Goal: Information Seeking & Learning: Learn about a topic

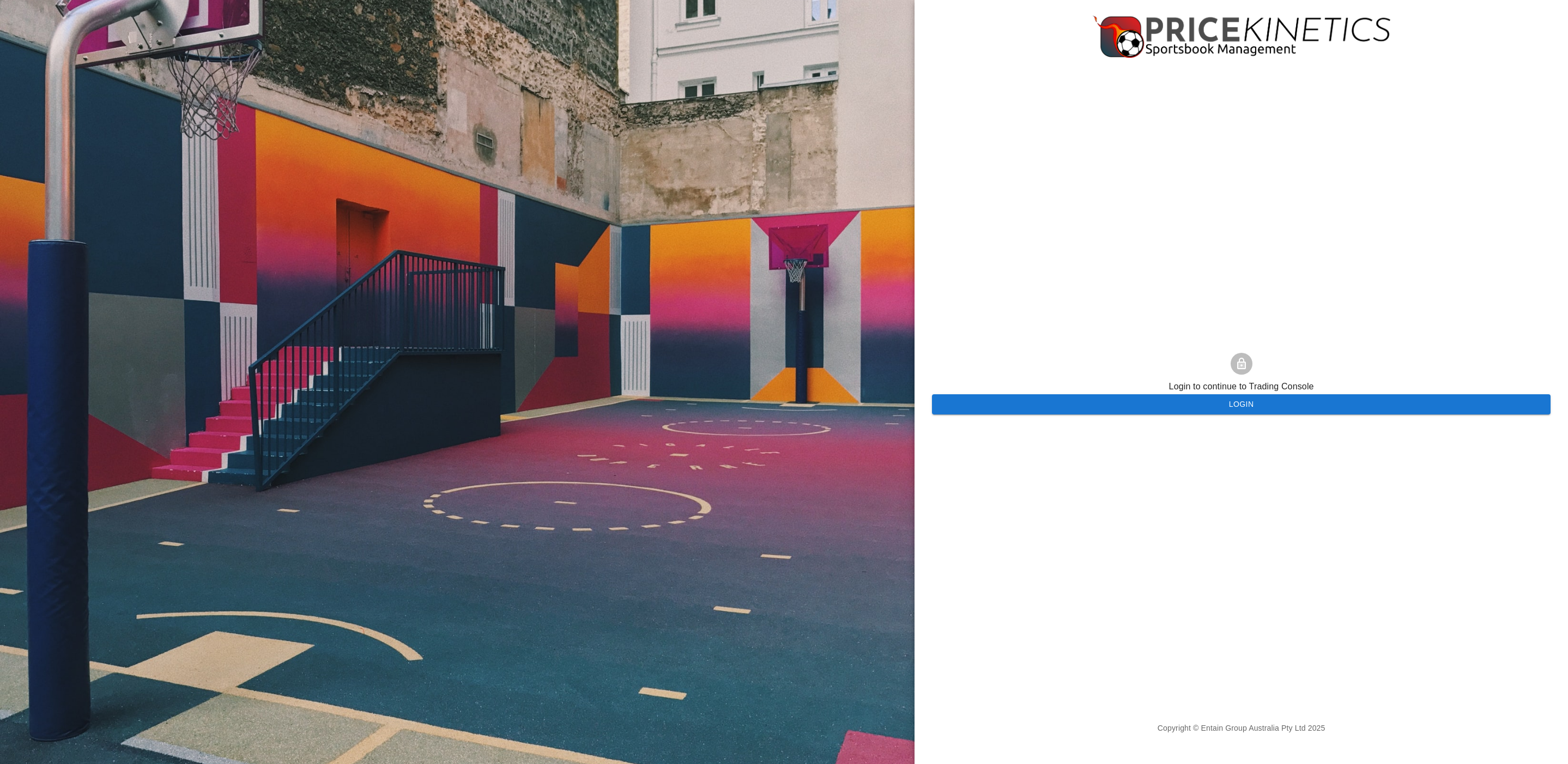
click at [1119, 413] on button "Login" at bounding box center [1241, 403] width 618 height 20
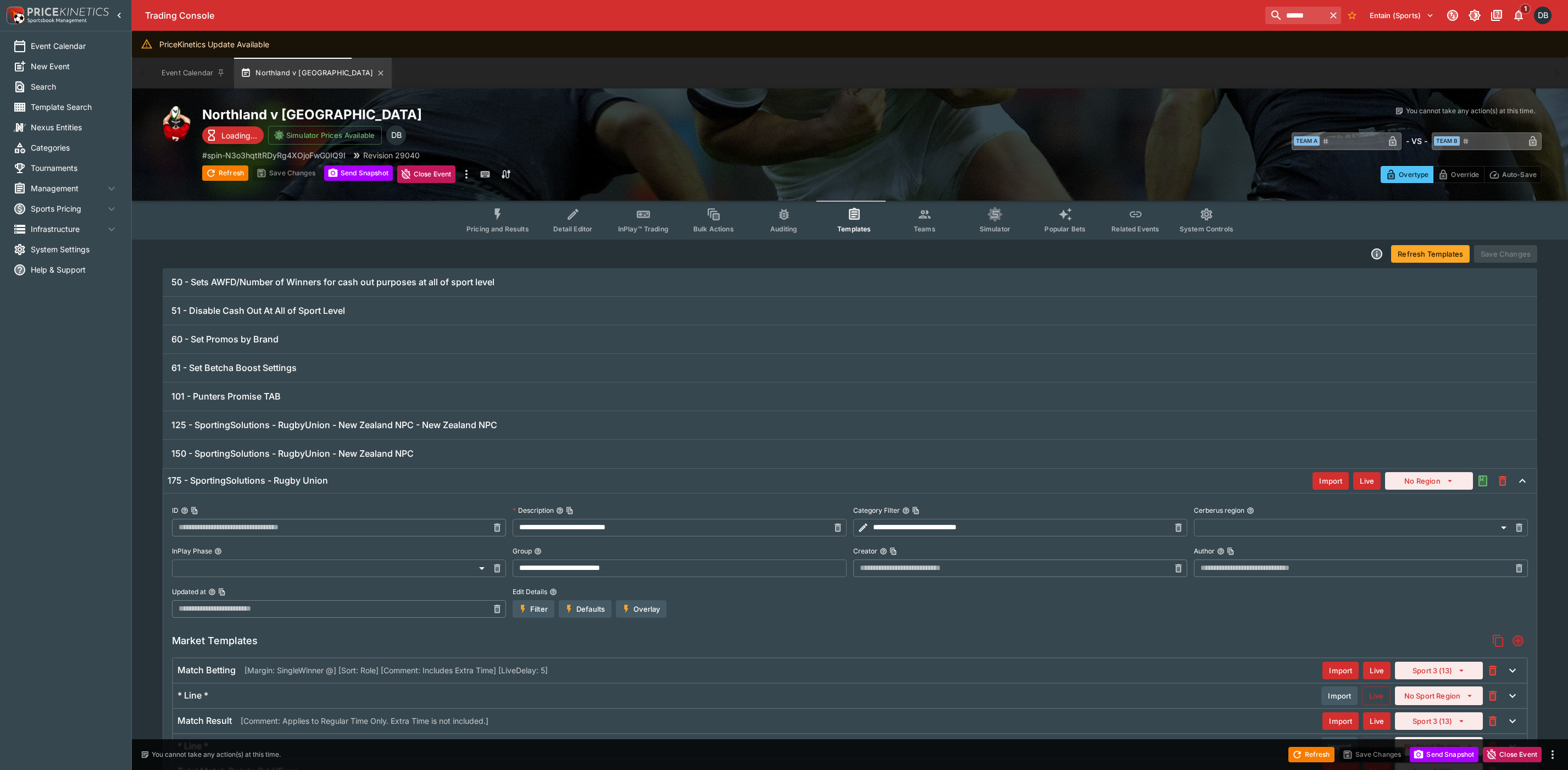
scroll to position [1123, 0]
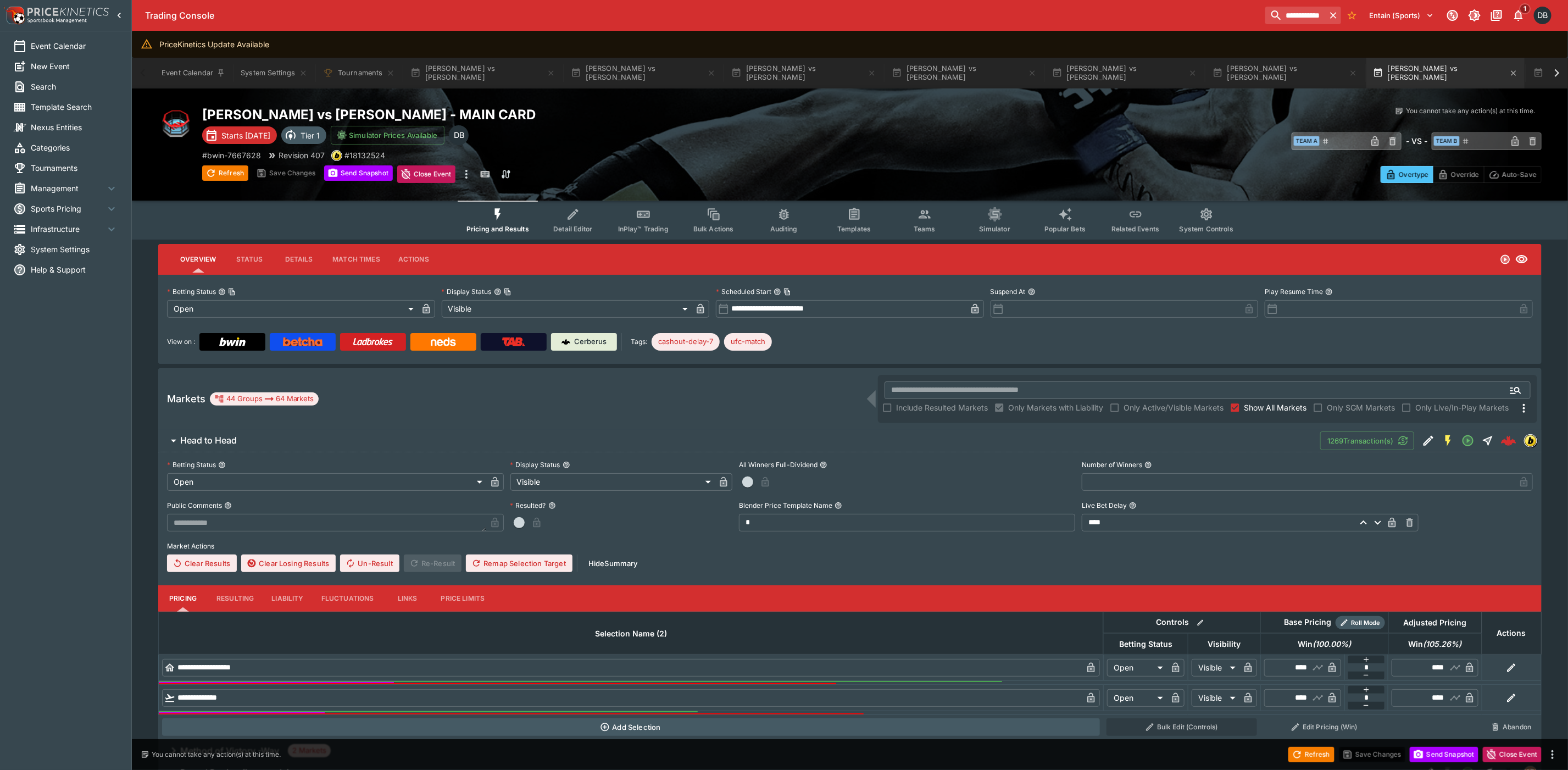
scroll to position [0, 977]
click at [580, 339] on p "Cerberus" at bounding box center [591, 342] width 32 height 11
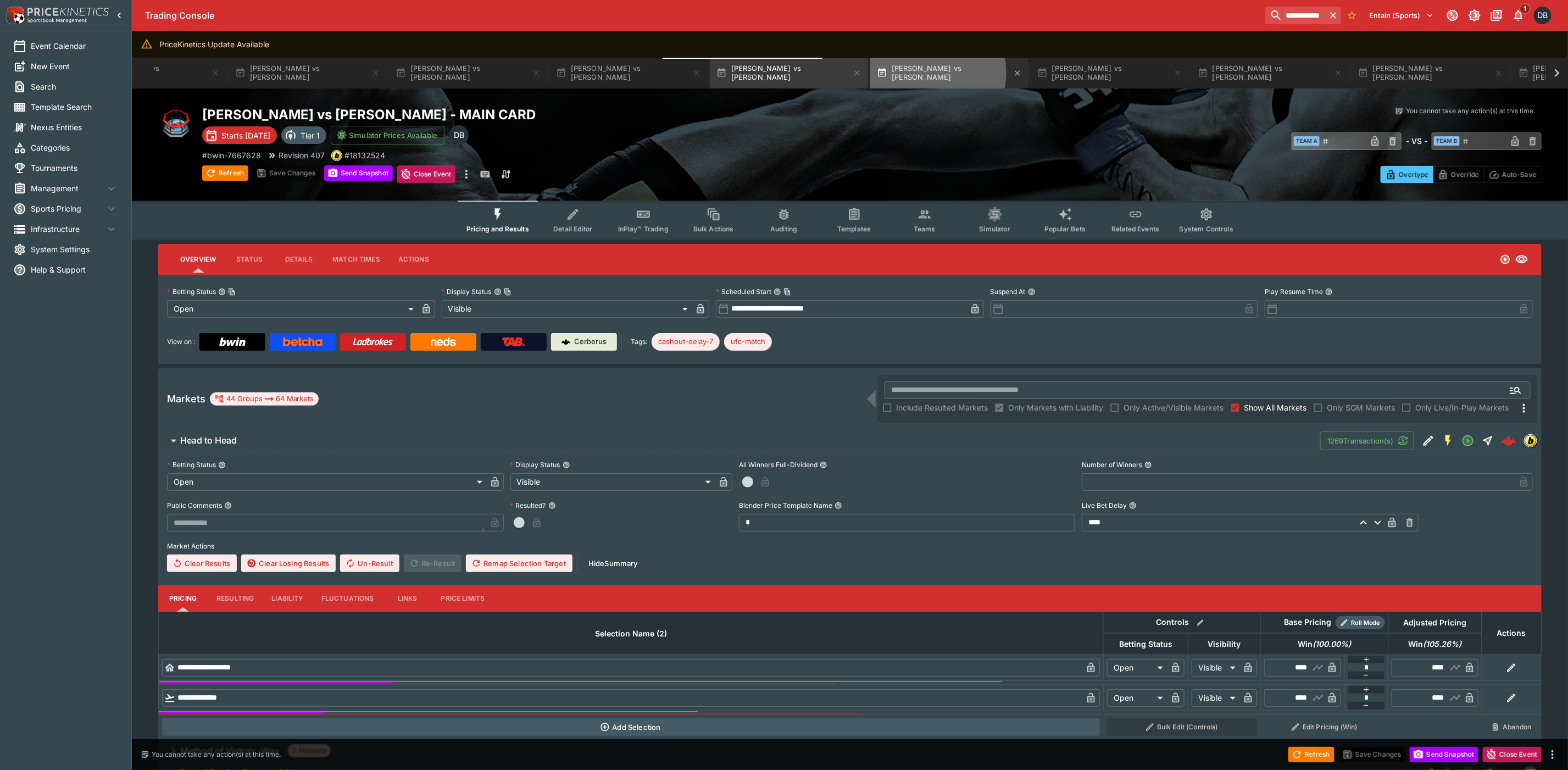
click at [892, 73] on button "Santiago Luna vs Quang Le" at bounding box center [949, 73] width 158 height 30
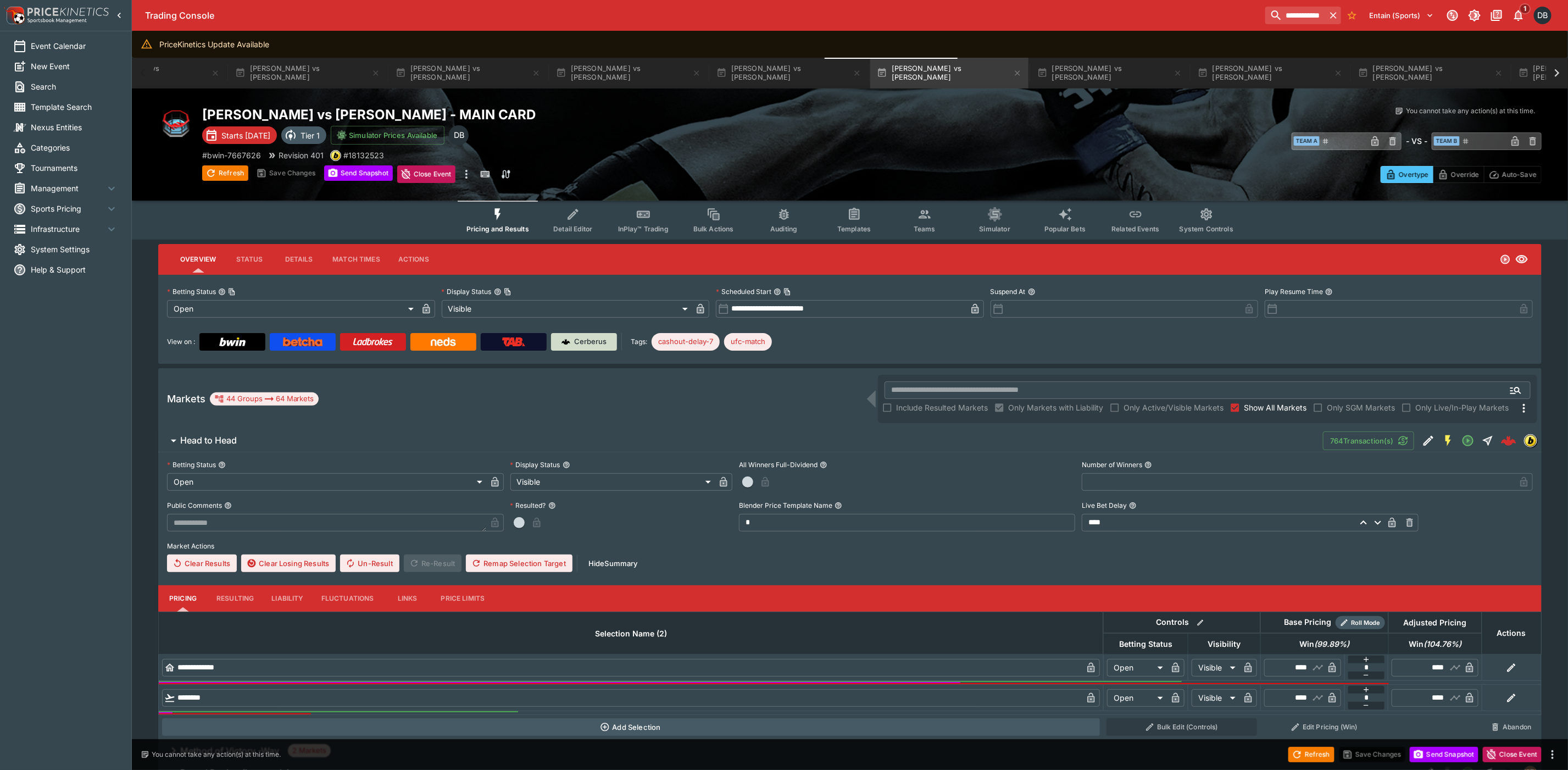
click at [584, 339] on p "Cerberus" at bounding box center [591, 342] width 32 height 11
click at [1031, 69] on button "Kelvin Gastelum vs Dustin Stoltzfus" at bounding box center [1110, 73] width 158 height 30
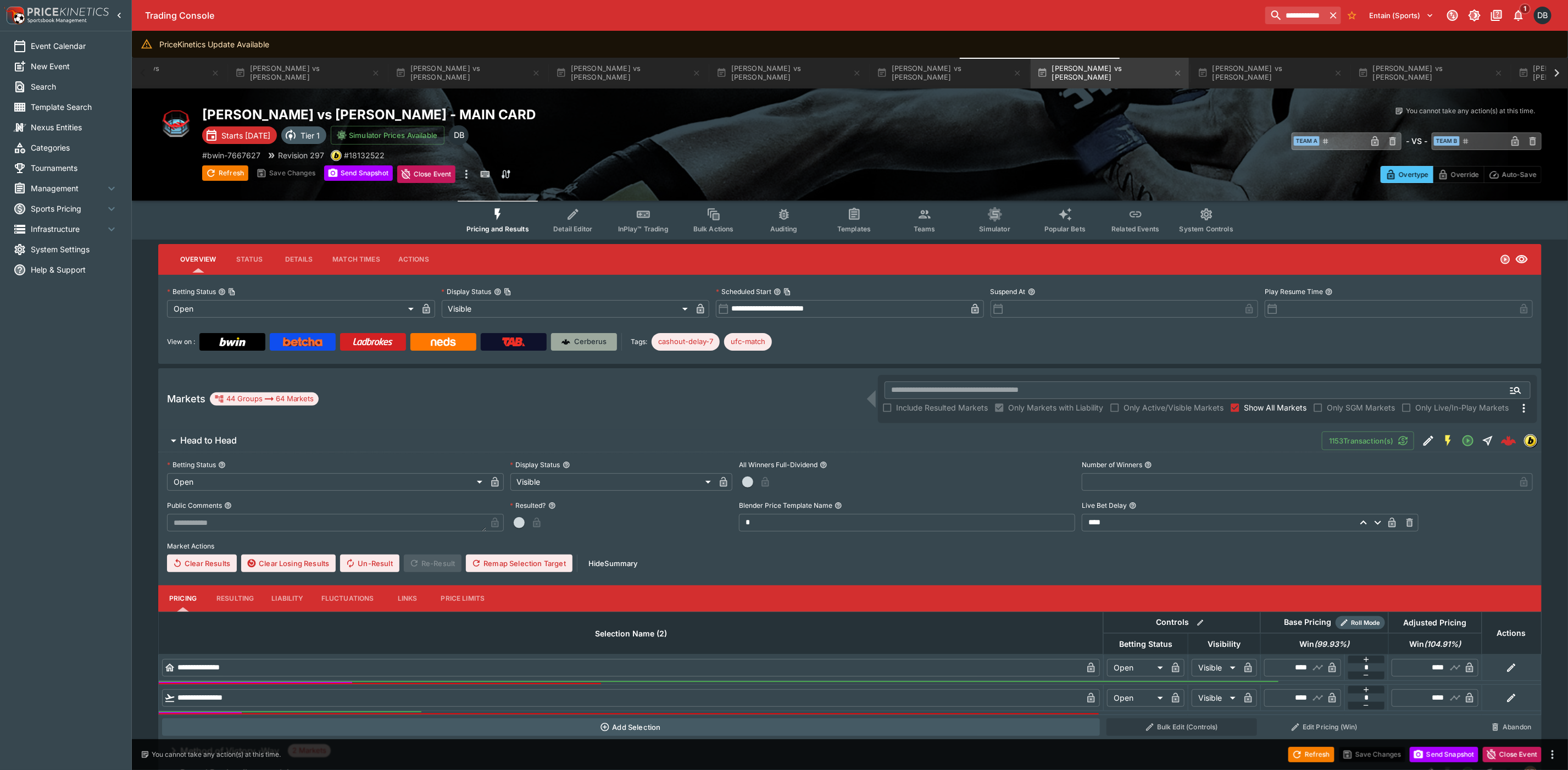
click at [579, 343] on p "Cerberus" at bounding box center [591, 342] width 32 height 11
click at [1191, 74] on button "Jared Gordon vs Rafa Garcia" at bounding box center [1270, 73] width 158 height 30
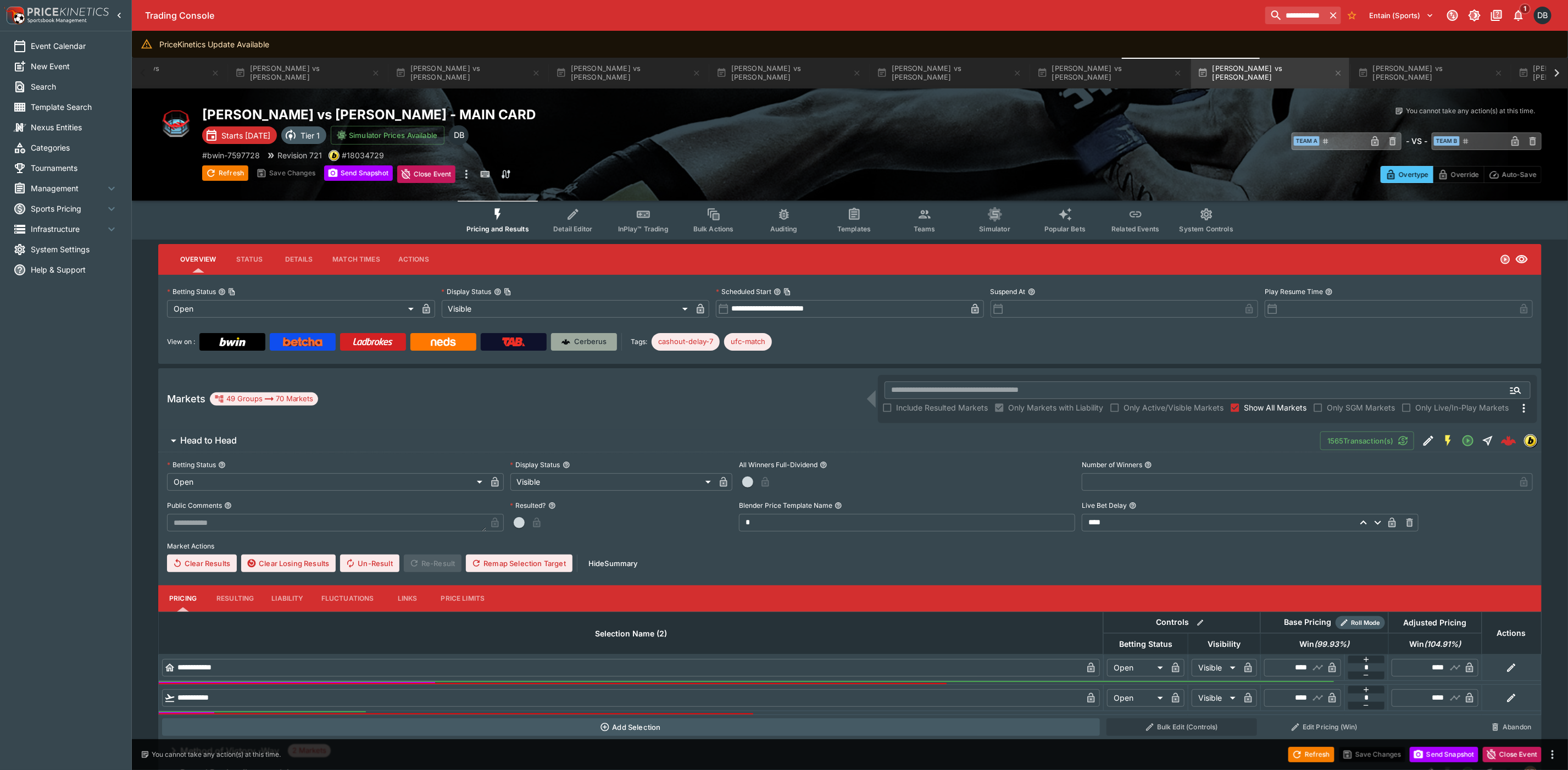
click at [579, 335] on link "Cerberus" at bounding box center [583, 342] width 66 height 18
click at [1351, 76] on button "Rob Font vs David Martinez" at bounding box center [1430, 73] width 158 height 30
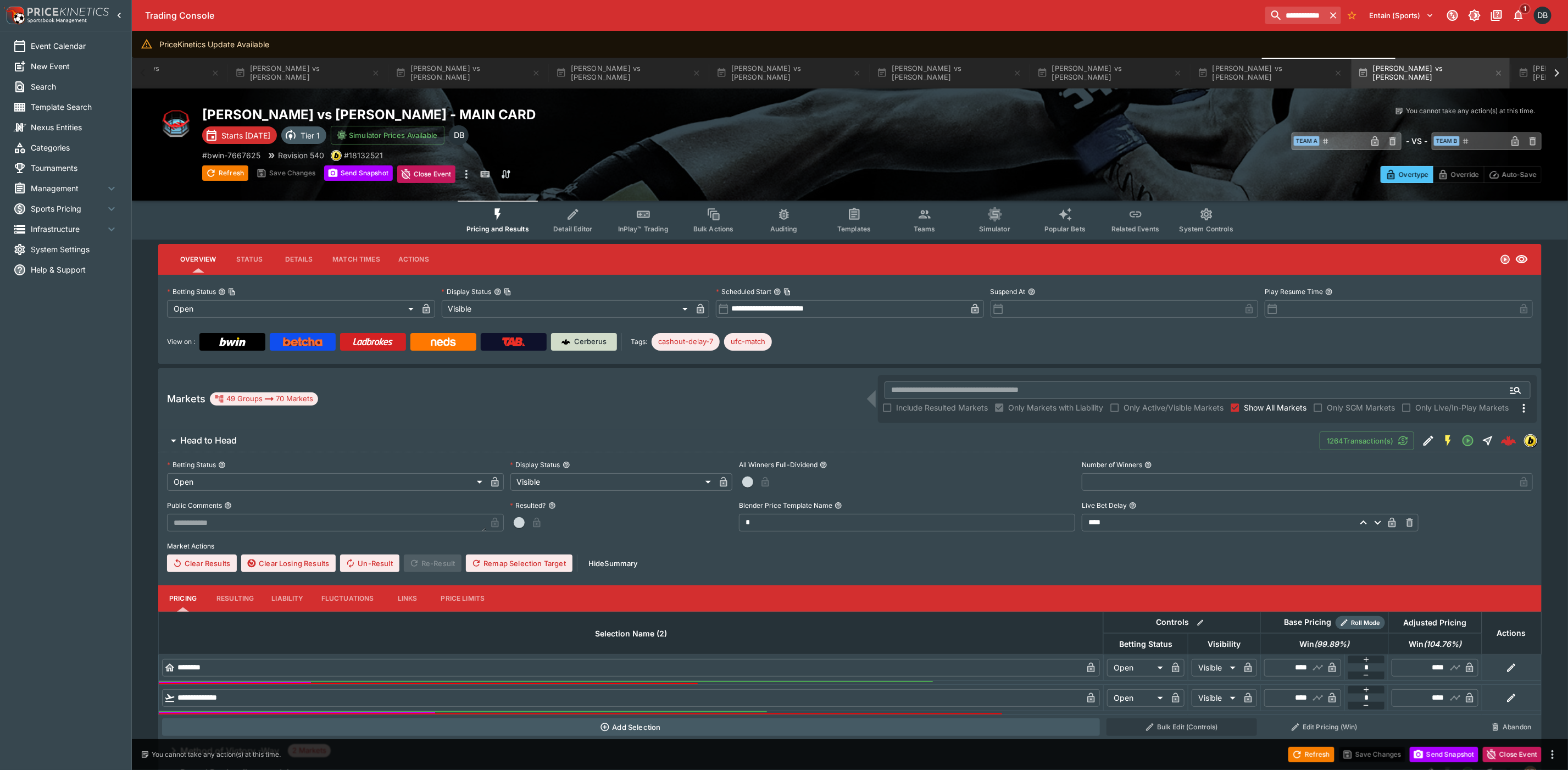
click at [579, 342] on p "Cerberus" at bounding box center [591, 342] width 32 height 11
click at [1512, 70] on button "Diego Lopes vs Jean Silva - MAIN CARD" at bounding box center [1591, 73] width 158 height 30
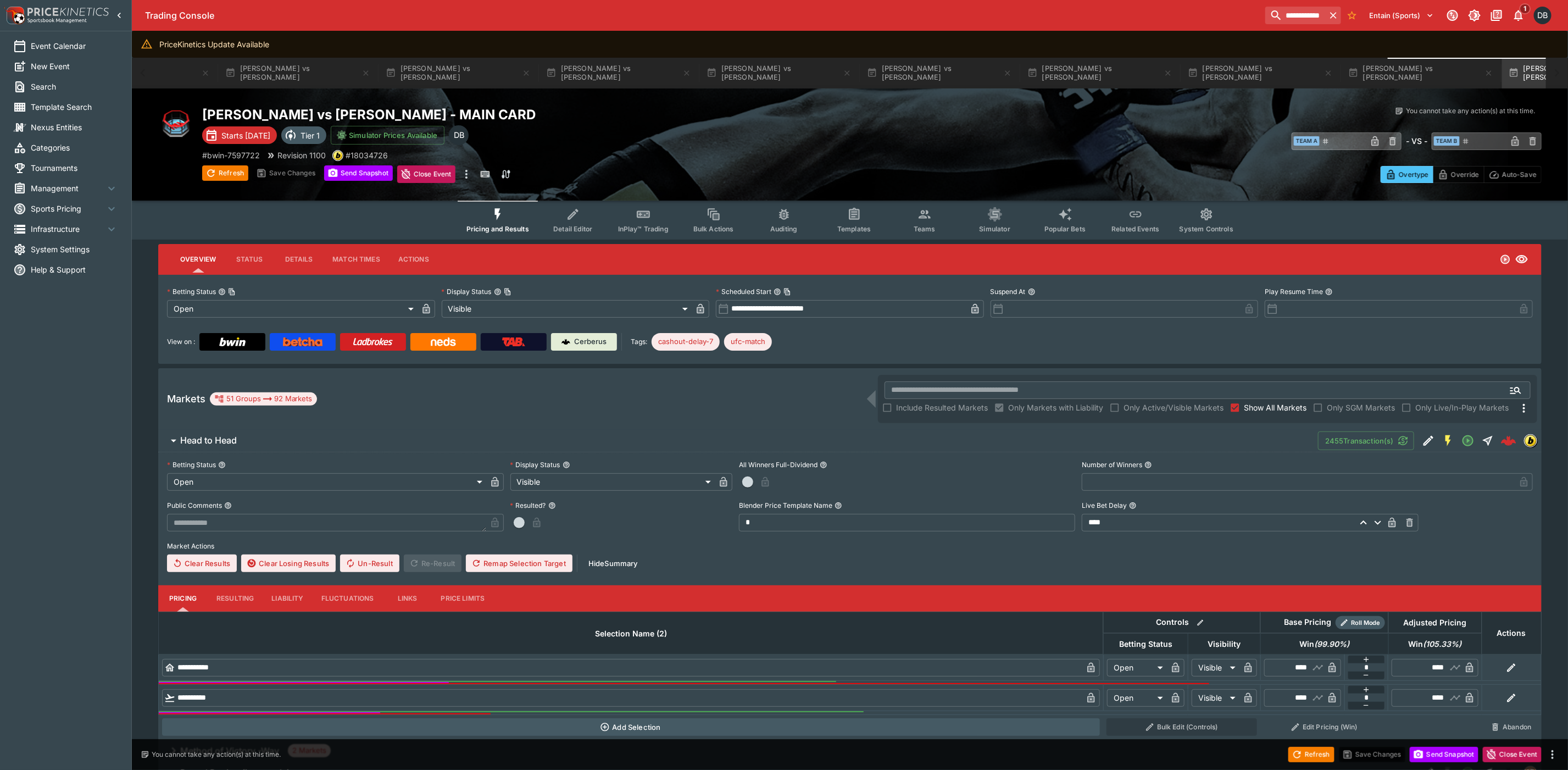
scroll to position [0, 988]
click at [571, 341] on div "Cerberus" at bounding box center [583, 342] width 46 height 11
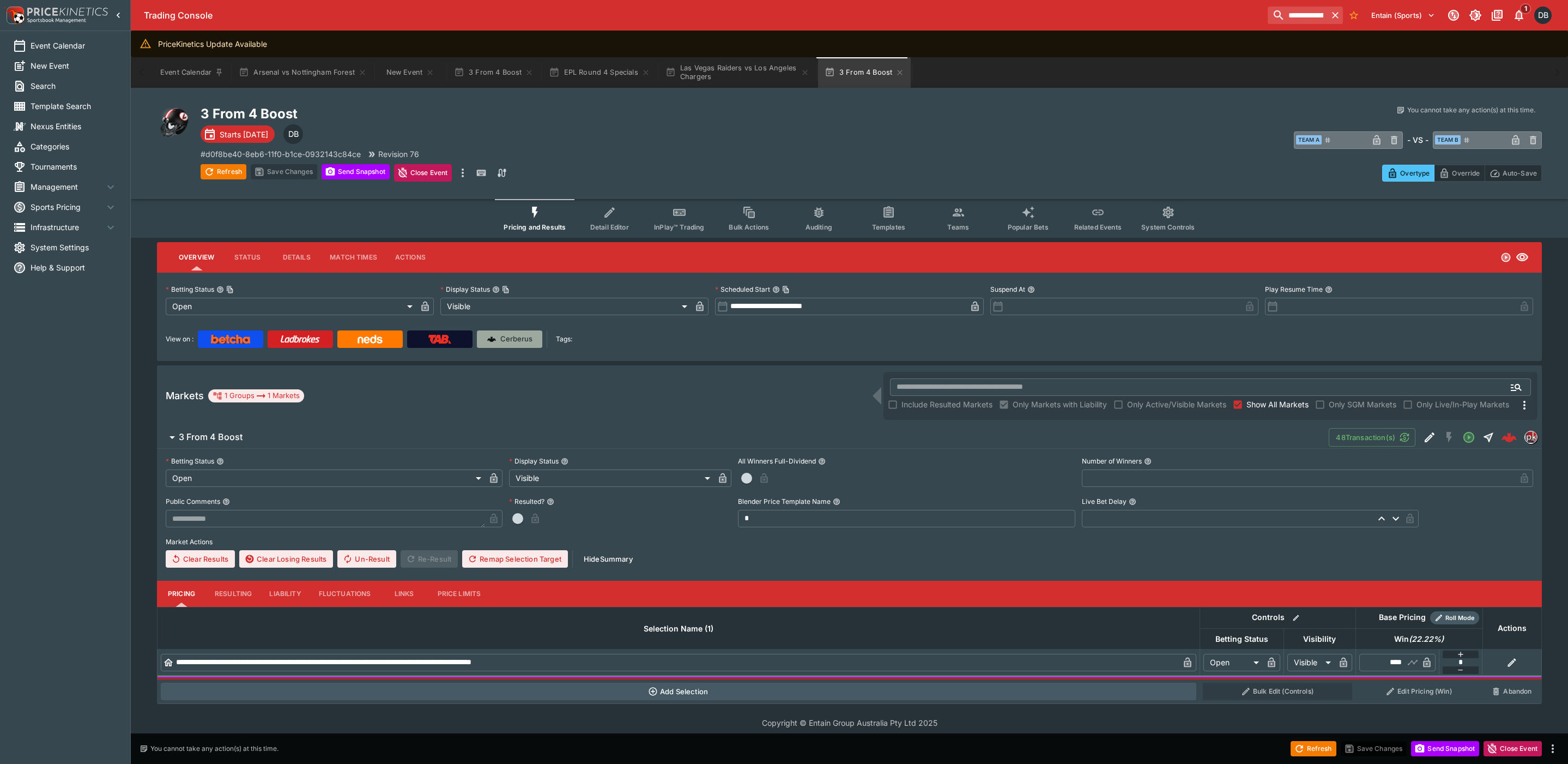
click at [510, 339] on p "Cerberus" at bounding box center [516, 339] width 32 height 11
click at [495, 338] on img at bounding box center [491, 338] width 9 height 9
click at [1331, 17] on icon "button" at bounding box center [1335, 15] width 11 height 11
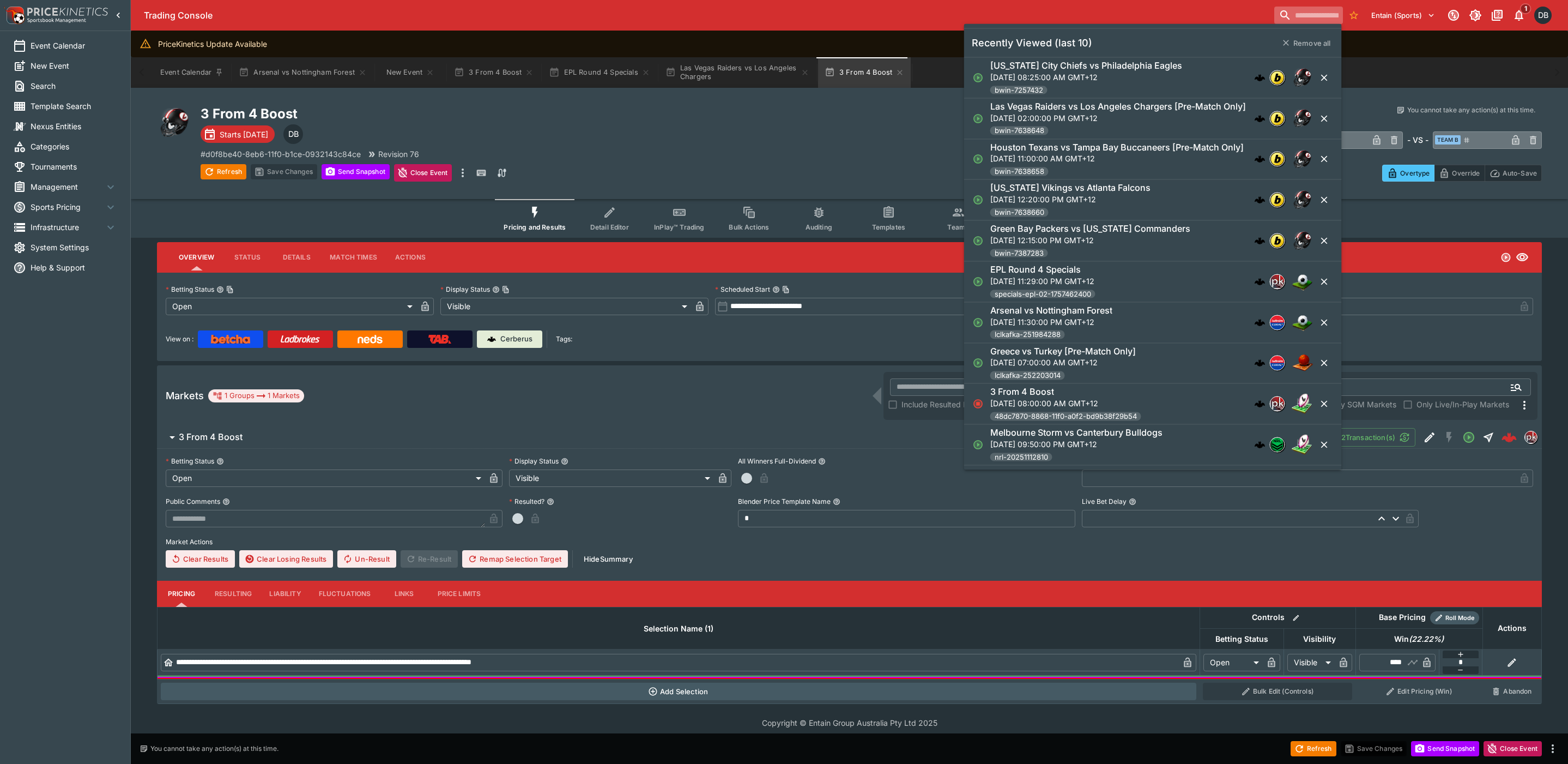
click at [1282, 18] on input "search" at bounding box center [1308, 15] width 68 height 17
paste input "**********"
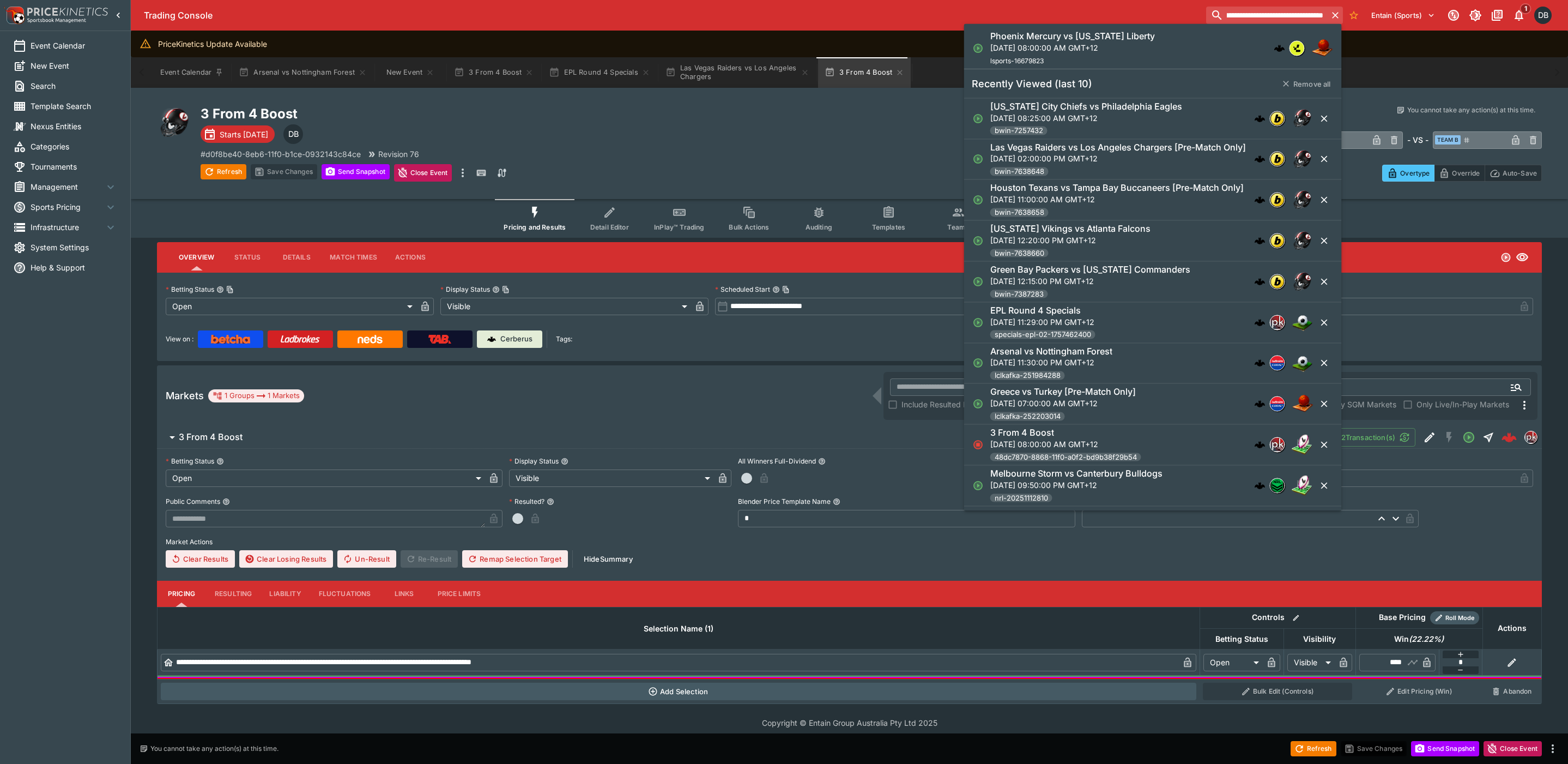
type input "**********"
click at [1085, 46] on p "Mon, Sep 15, 2025, 08:00:00 AM GMT+12" at bounding box center [1072, 47] width 164 height 11
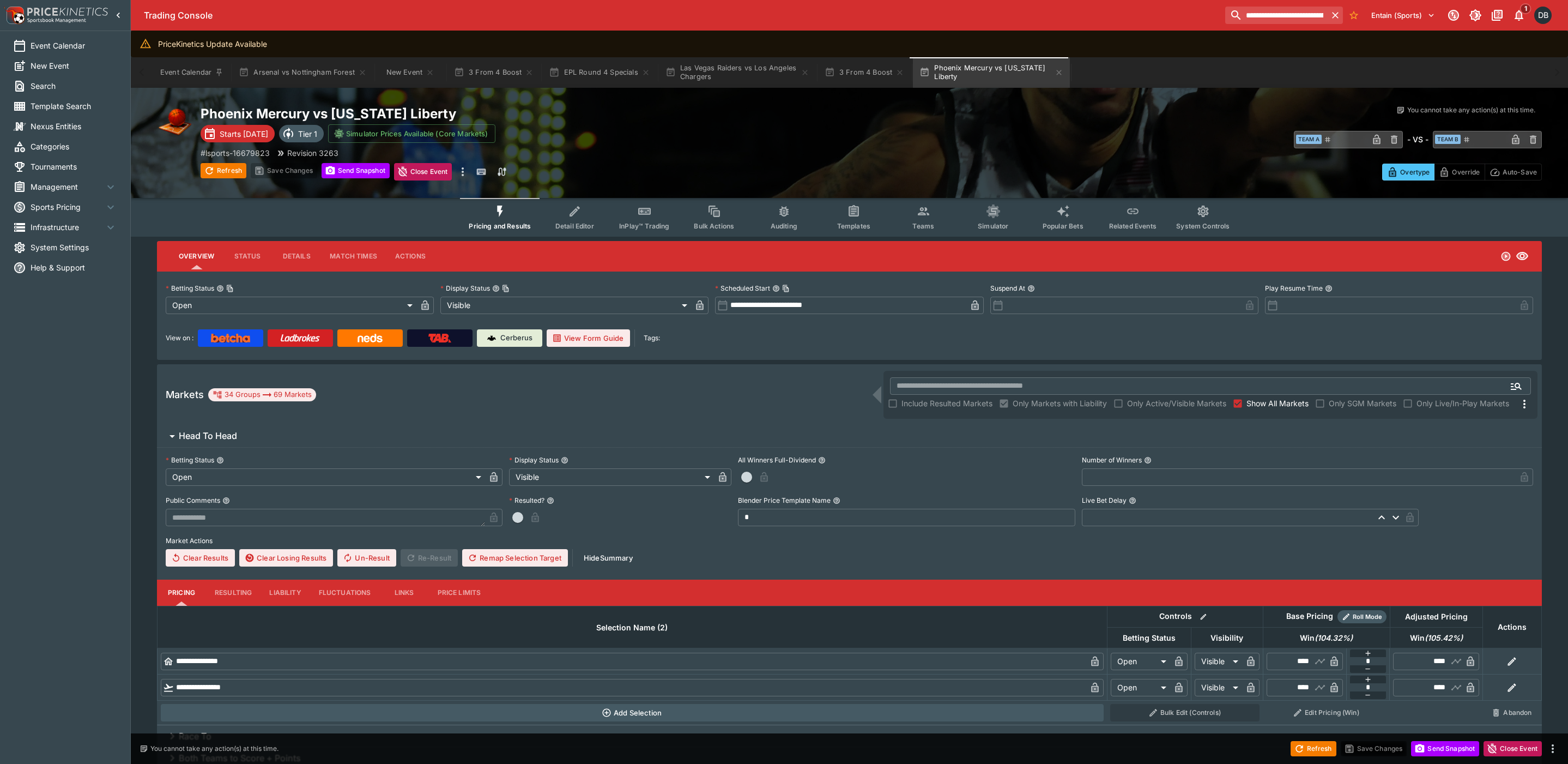
type input "**********"
type input "*******"
type input "**********"
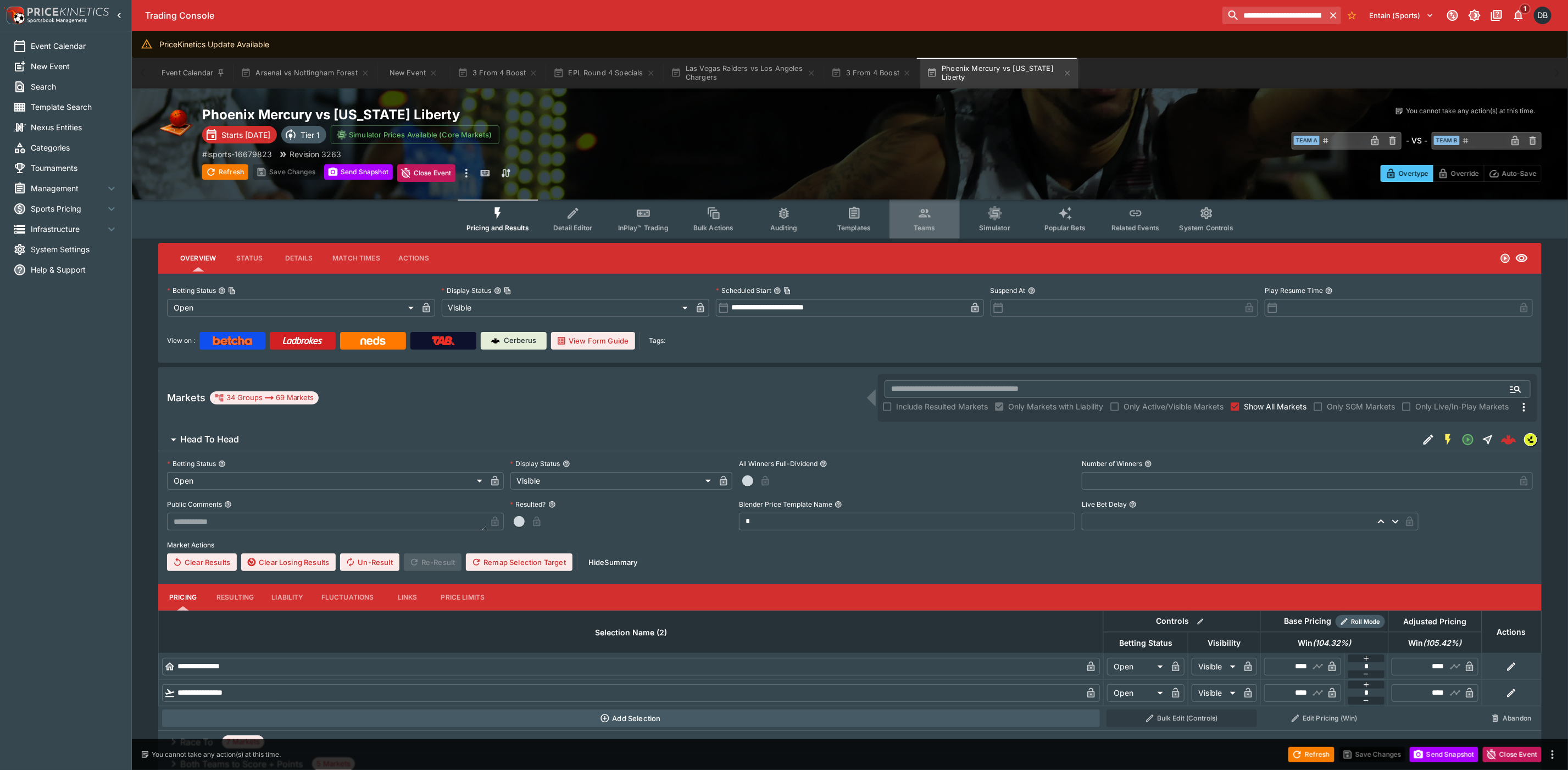
click at [917, 220] on icon "Event type filters" at bounding box center [924, 213] width 14 height 14
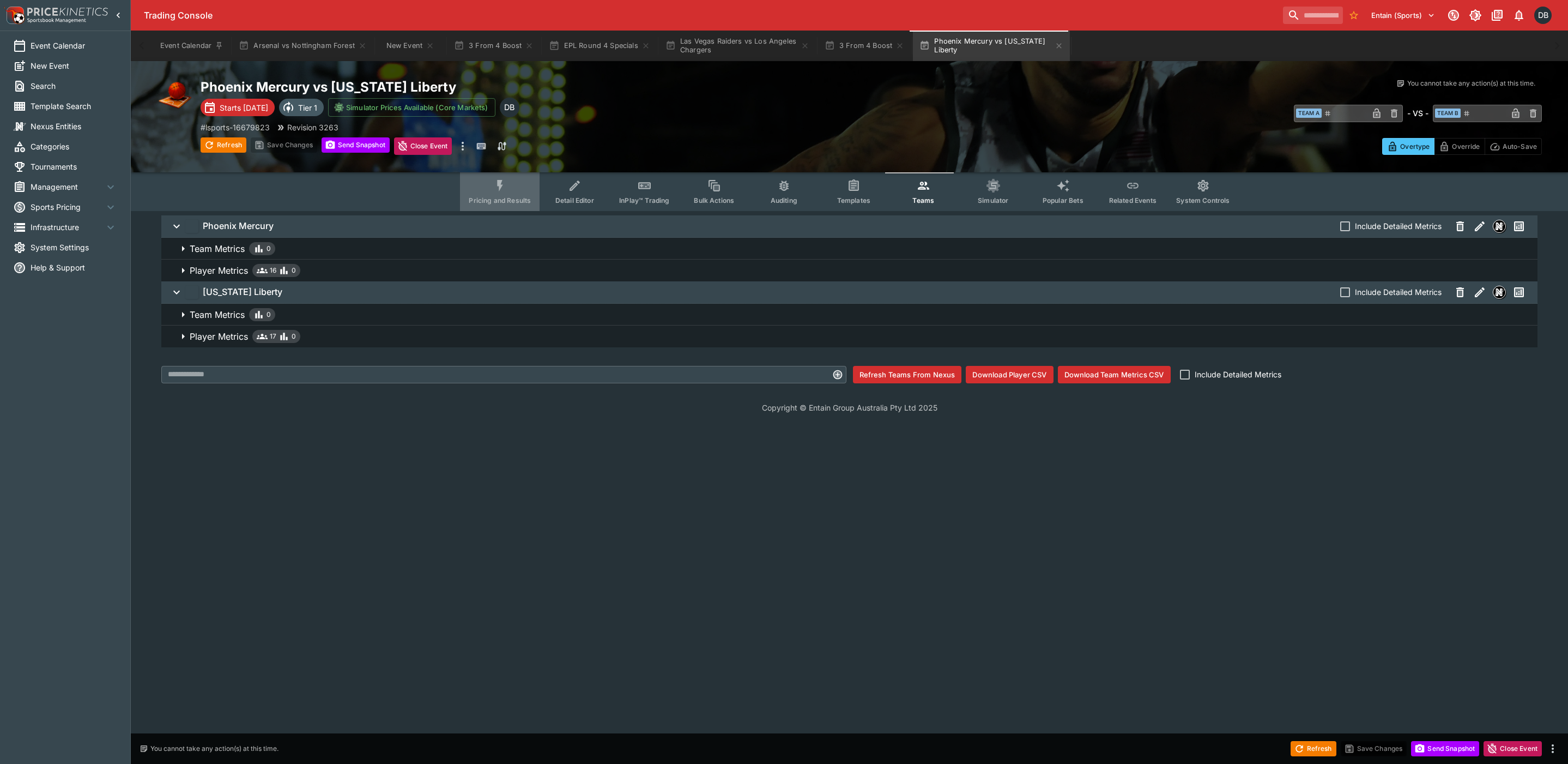
click at [495, 182] on button "Pricing and Results" at bounding box center [499, 191] width 79 height 39
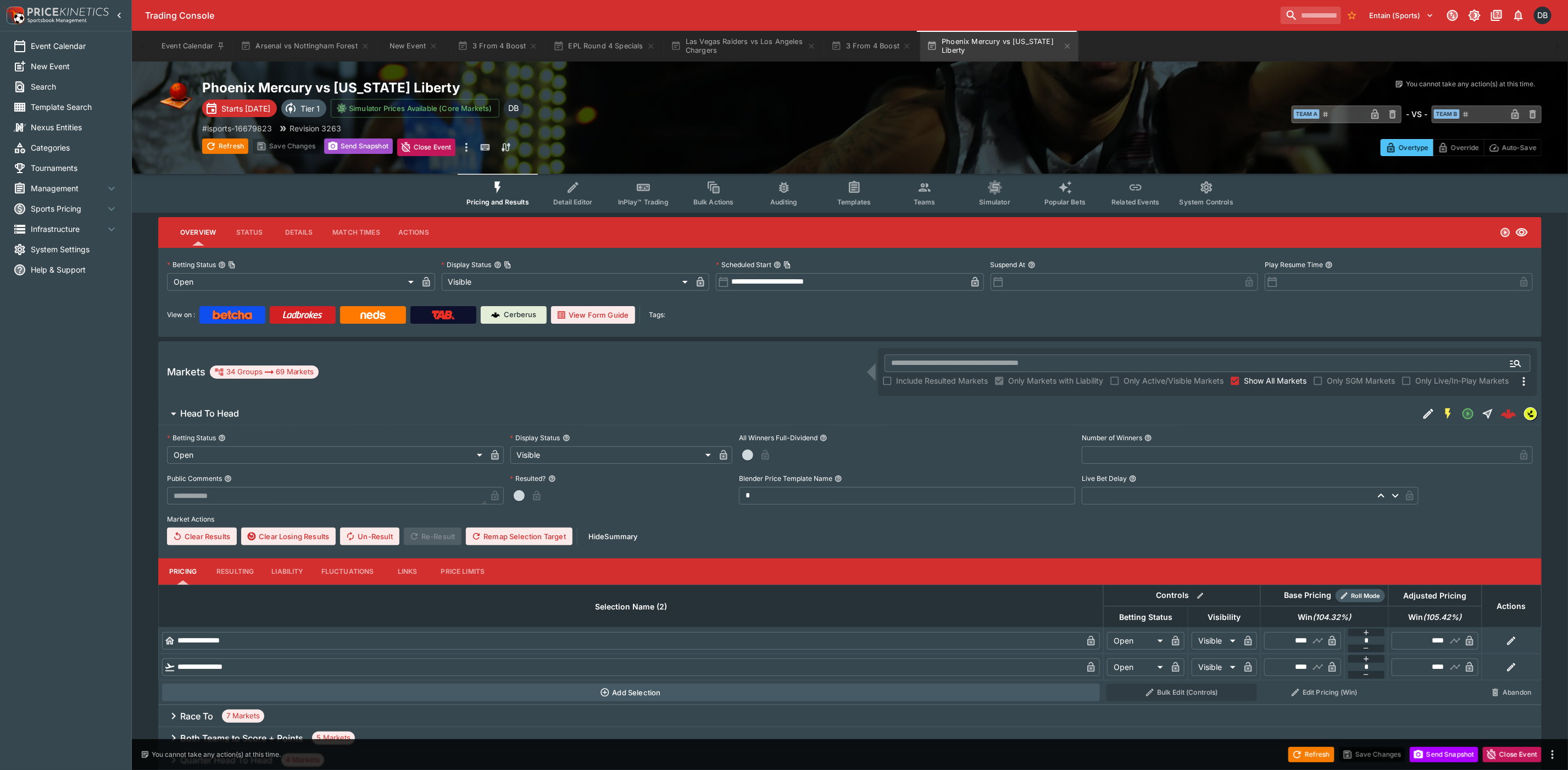
click at [347, 143] on button "Send Snapshot" at bounding box center [359, 146] width 69 height 15
click at [213, 141] on icon "button" at bounding box center [211, 146] width 11 height 11
click at [925, 195] on button "Teams" at bounding box center [924, 193] width 70 height 39
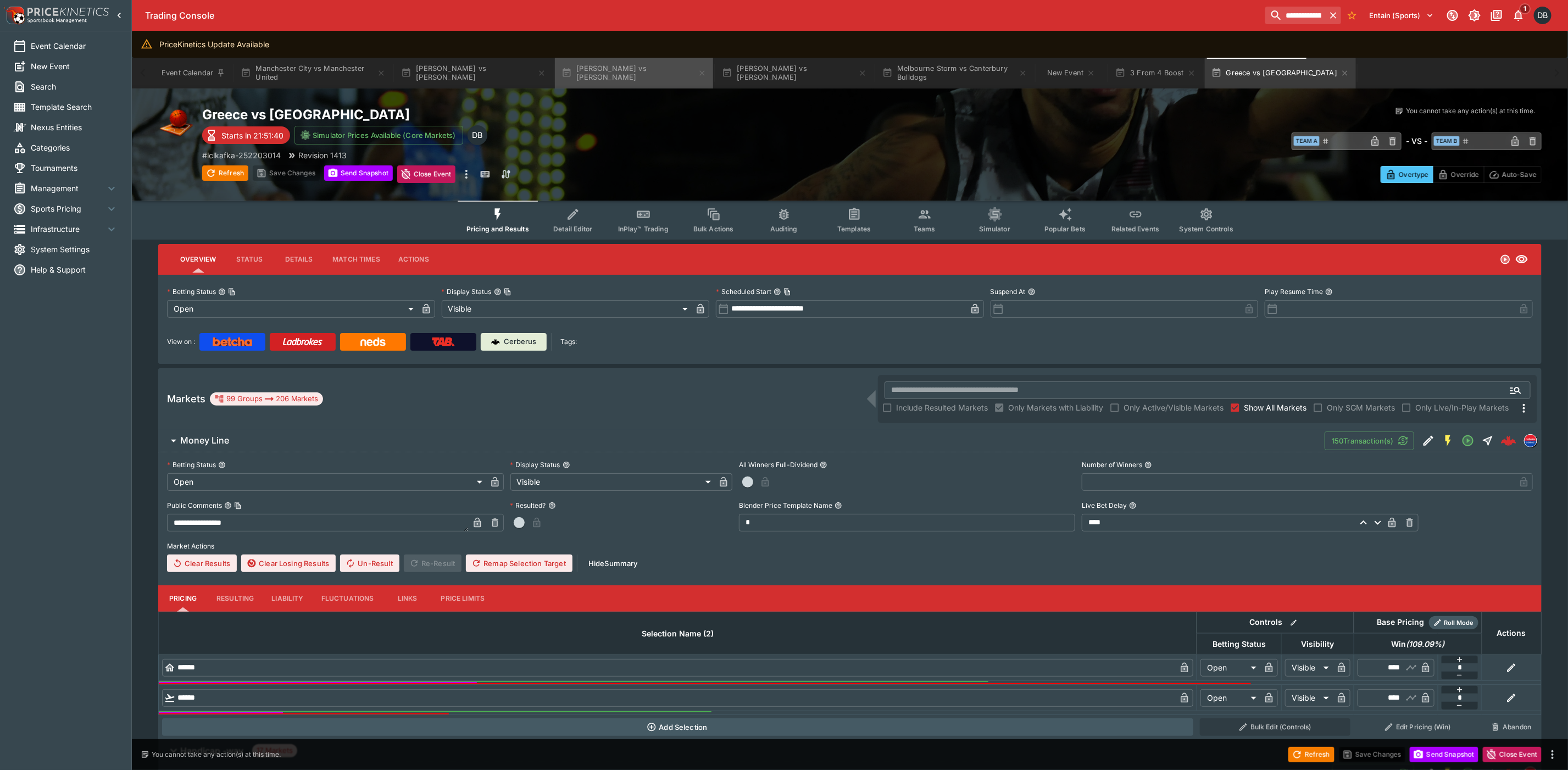
click at [648, 76] on button "[PERSON_NAME] vs [PERSON_NAME]" at bounding box center [634, 73] width 158 height 30
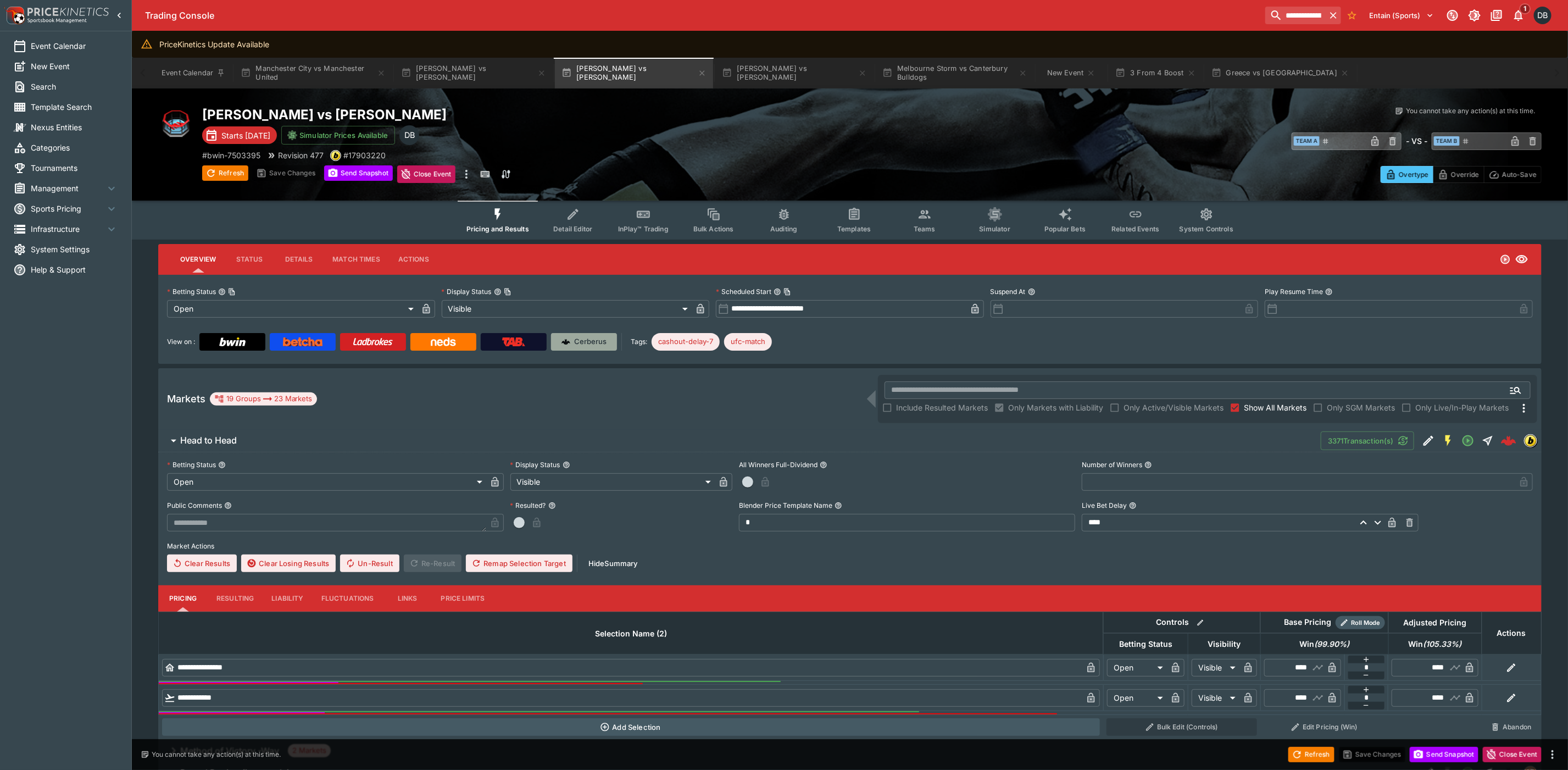
click at [585, 340] on p "Cerberus" at bounding box center [591, 342] width 32 height 11
